Goal: Information Seeking & Learning: Find specific fact

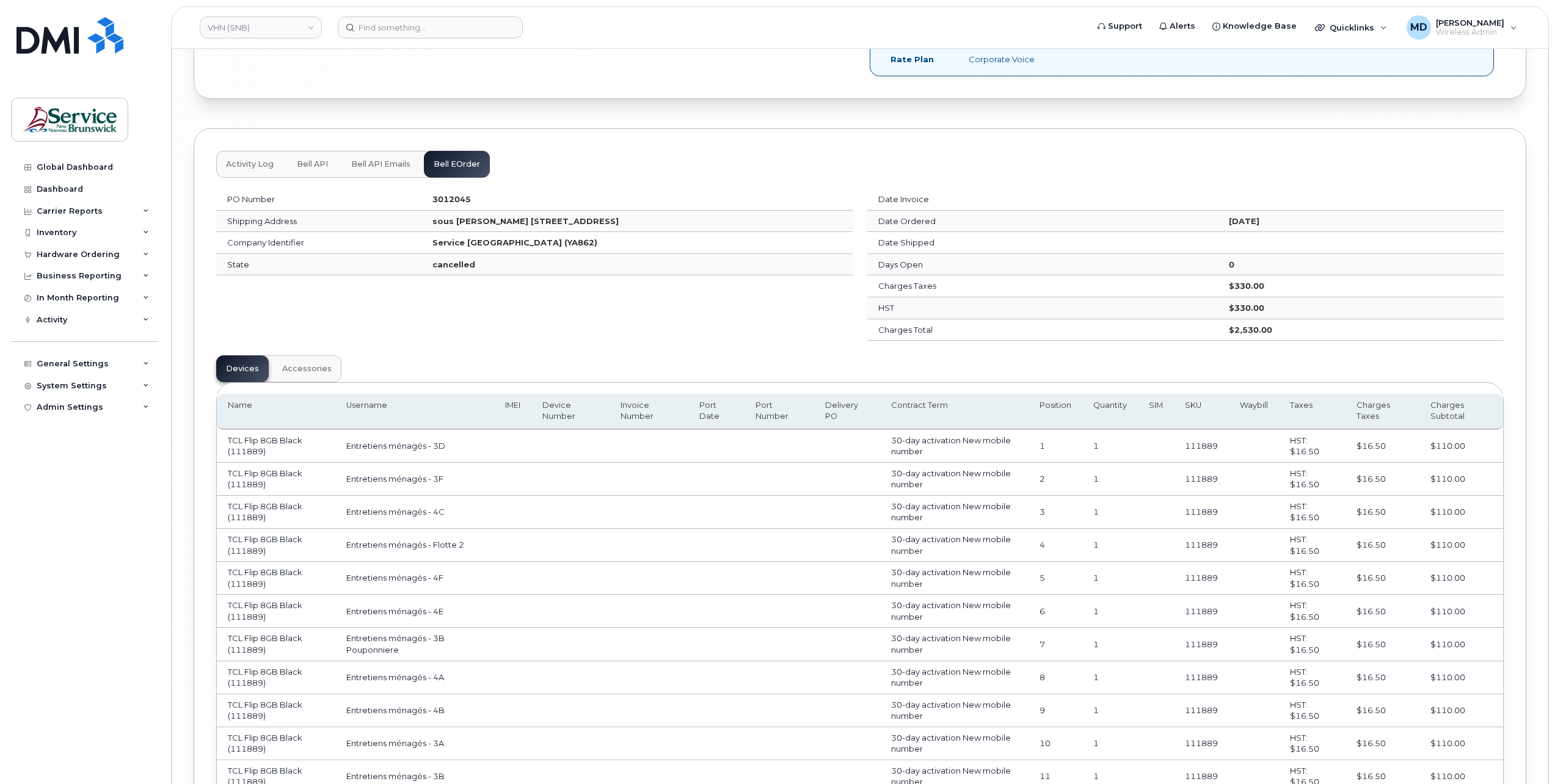
scroll to position [4801, 0]
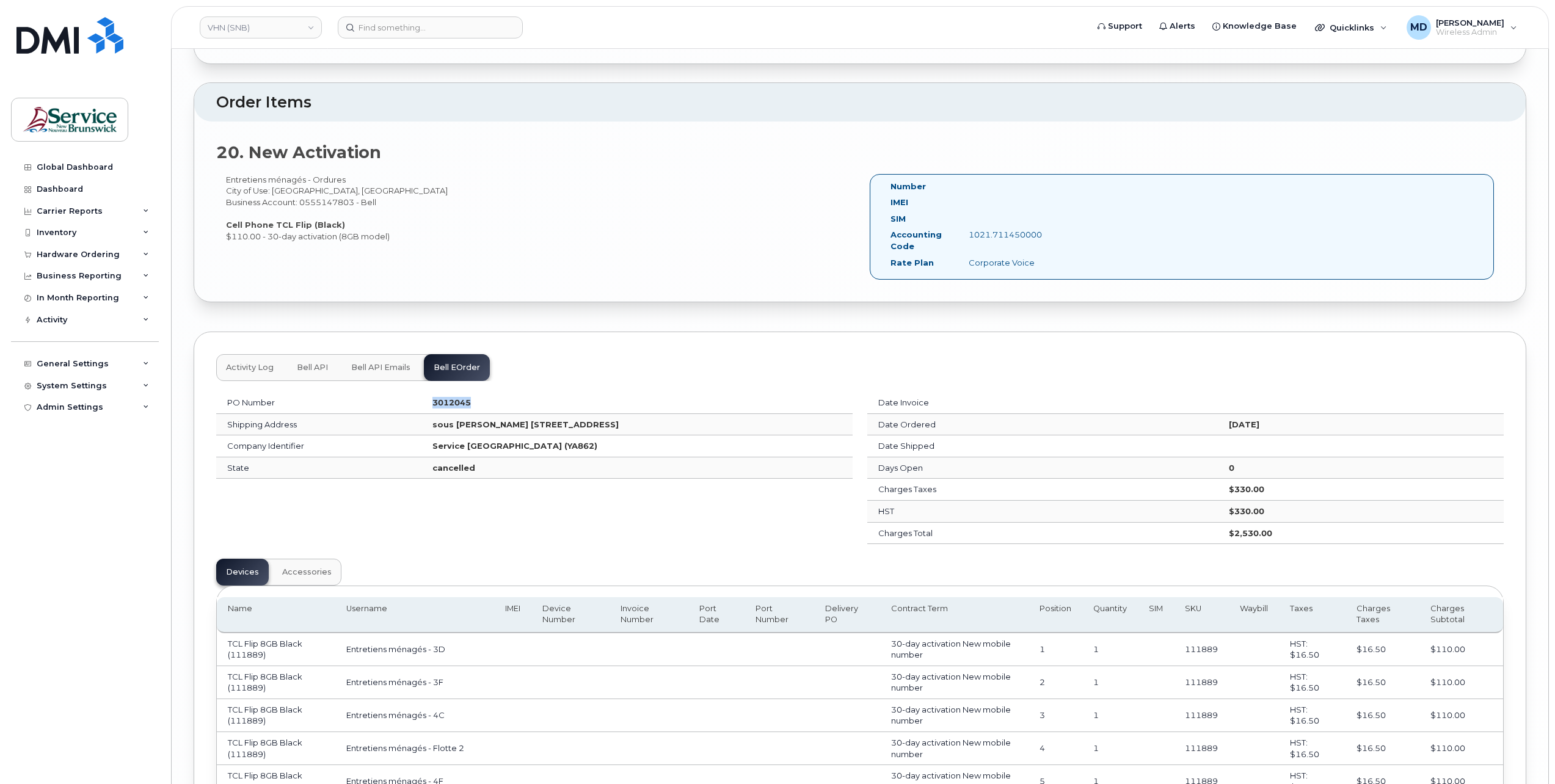
drag, startPoint x: 420, startPoint y: 385, endPoint x: 373, endPoint y: 387, distance: 47.0
click at [422, 392] on td "3012045" at bounding box center [637, 402] width 431 height 22
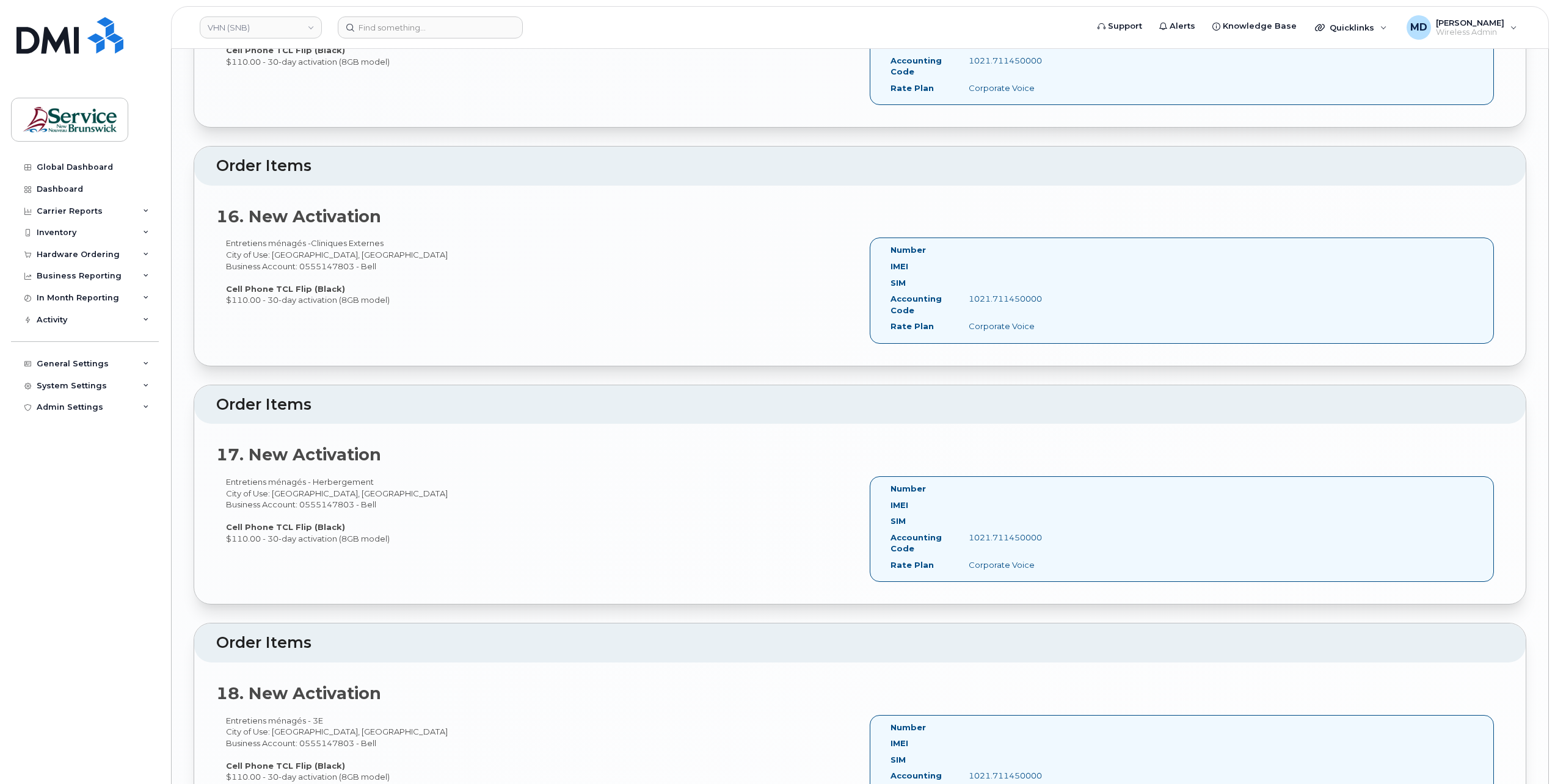
scroll to position [2765, 0]
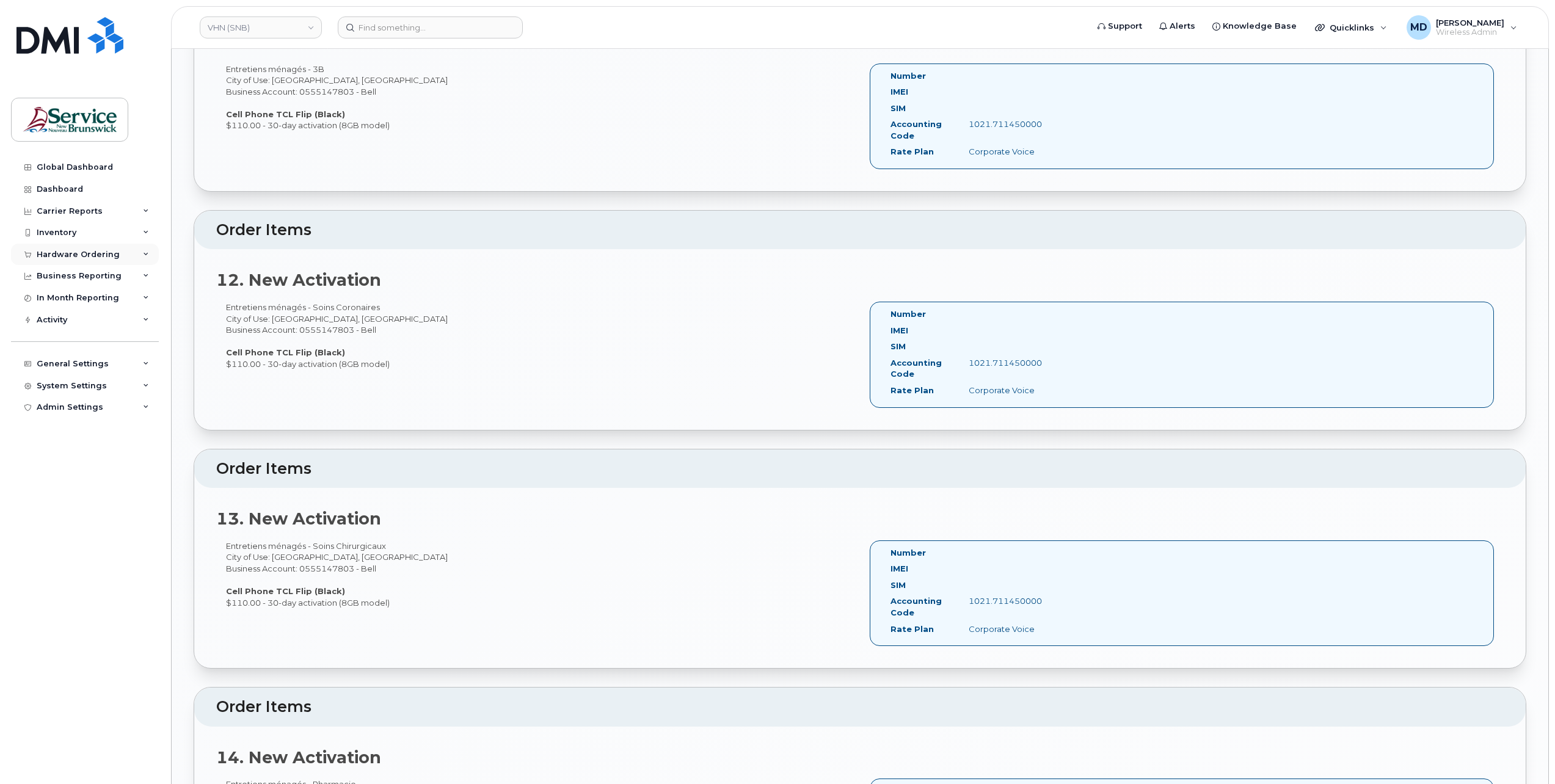
click at [94, 259] on div "Hardware Ordering" at bounding box center [85, 254] width 148 height 22
drag, startPoint x: 58, startPoint y: 304, endPoint x: 67, endPoint y: 316, distance: 15.0
click at [58, 304] on div "Orders" at bounding box center [57, 300] width 30 height 11
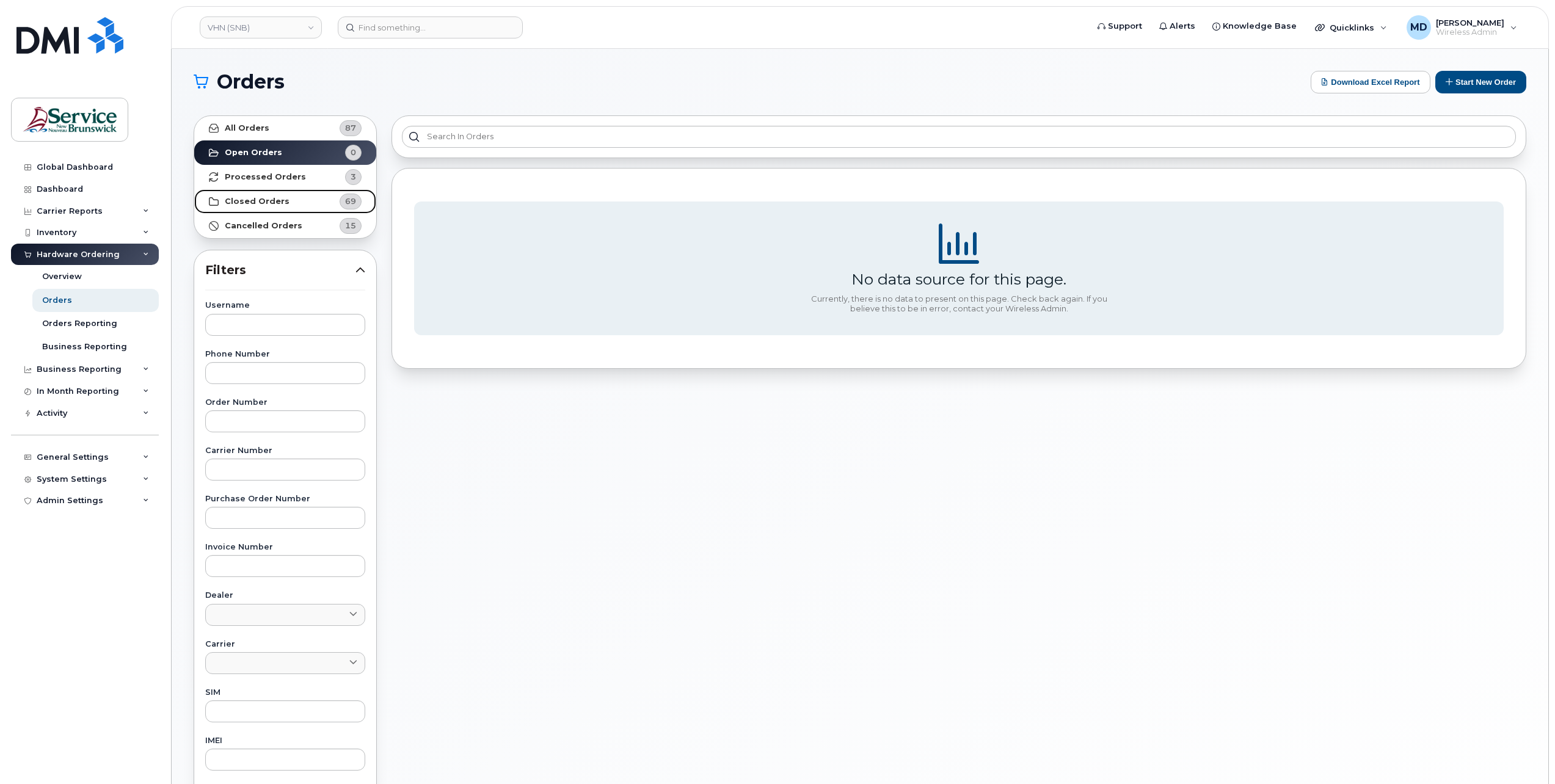
click at [273, 207] on link "Closed Orders 69" at bounding box center [285, 201] width 182 height 25
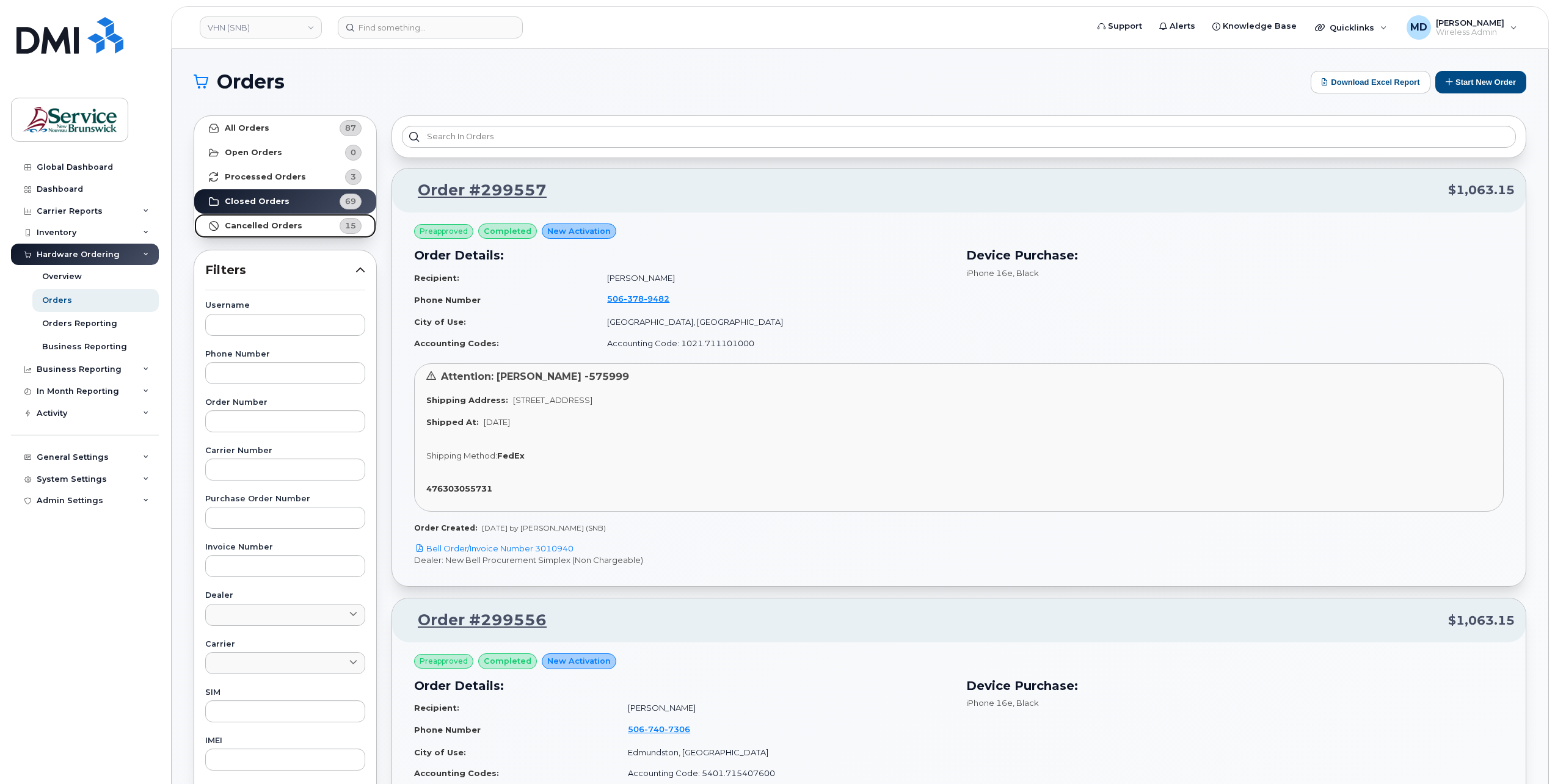
click at [284, 229] on strong "Cancelled Orders" at bounding box center [263, 226] width 78 height 10
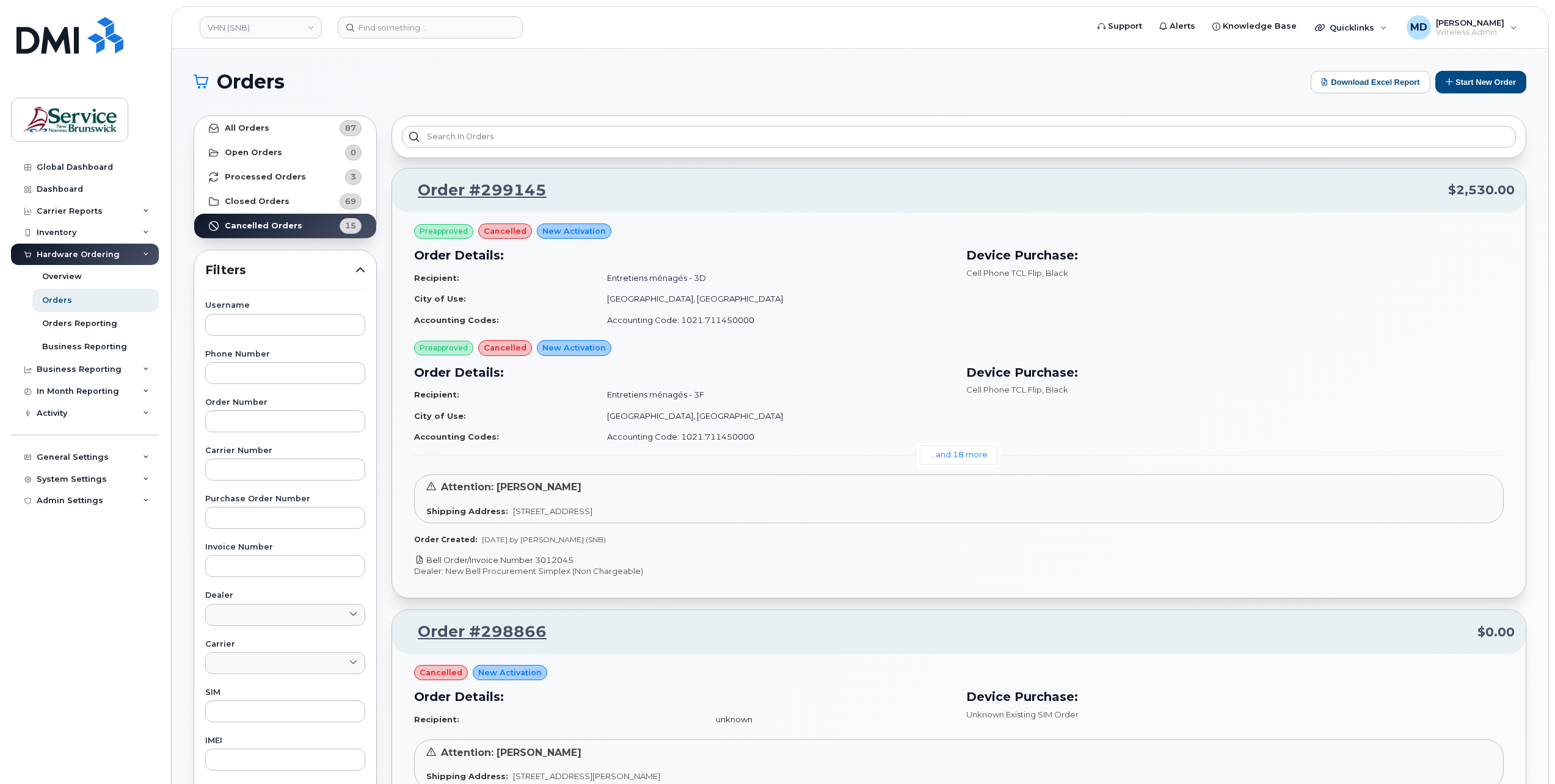
drag, startPoint x: 590, startPoint y: 562, endPoint x: 425, endPoint y: 560, distance: 165.0
click at [425, 560] on p "Bell Order/Invoice Number 3012045" at bounding box center [958, 560] width 1089 height 12
copy link "Bell Order/Invoice Number 3012045"
